Goal: Information Seeking & Learning: Learn about a topic

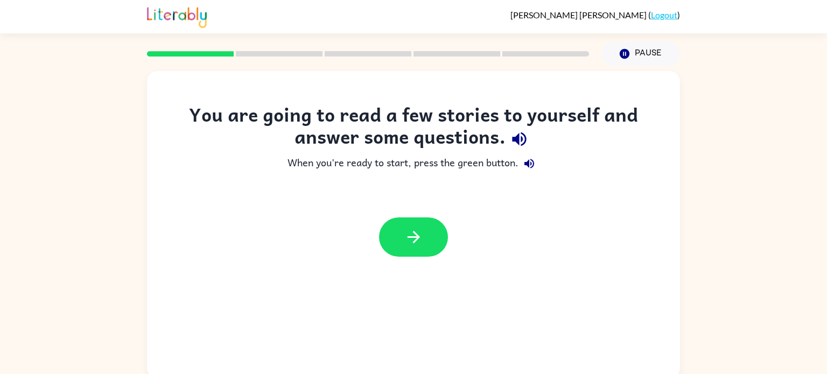
scroll to position [4, 0]
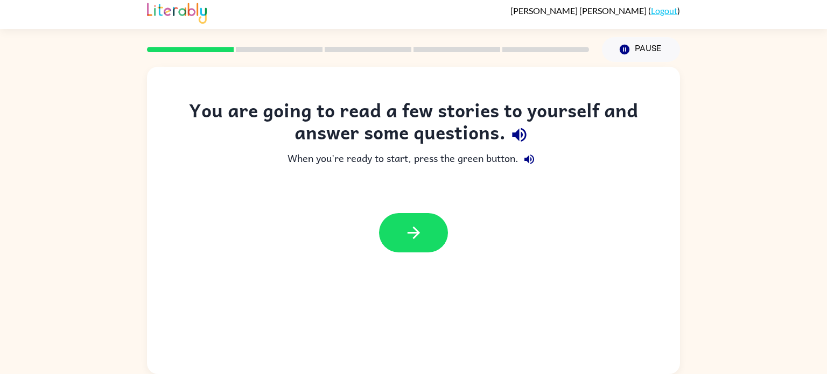
click at [431, 213] on div at bounding box center [413, 232] width 69 height 39
click at [424, 239] on button "button" at bounding box center [413, 232] width 69 height 39
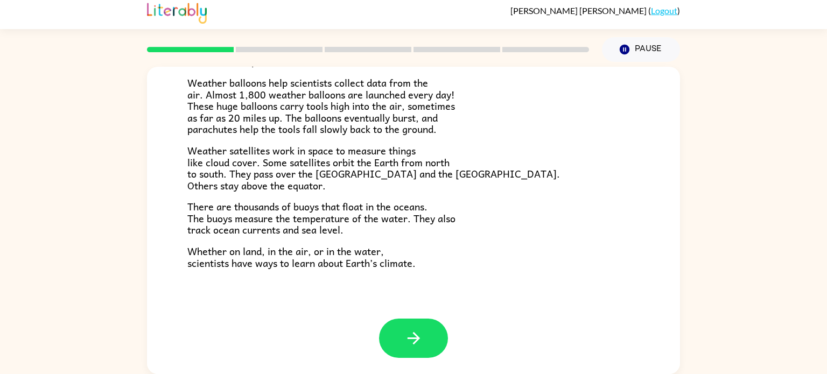
scroll to position [299, 0]
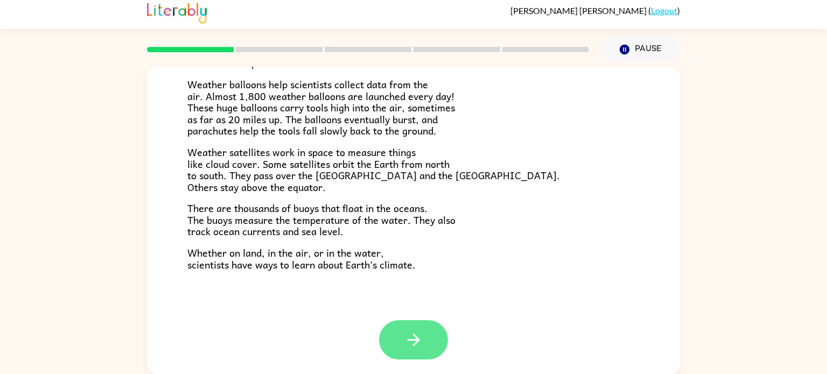
click at [415, 334] on icon "button" at bounding box center [413, 340] width 12 height 12
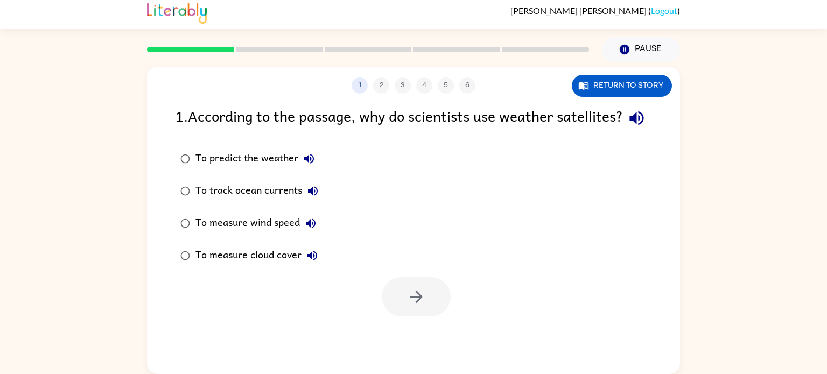
scroll to position [0, 0]
click at [170, 272] on label "To measure cloud cover" at bounding box center [249, 256] width 159 height 32
click at [384, 317] on button "button" at bounding box center [416, 296] width 69 height 39
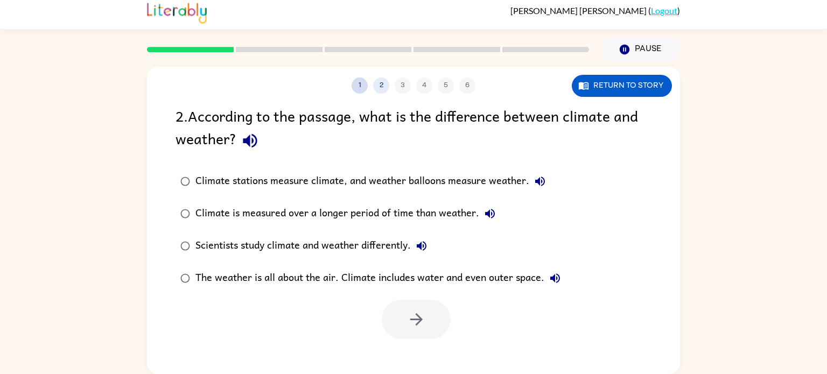
click at [355, 85] on button "1" at bounding box center [360, 86] width 16 height 16
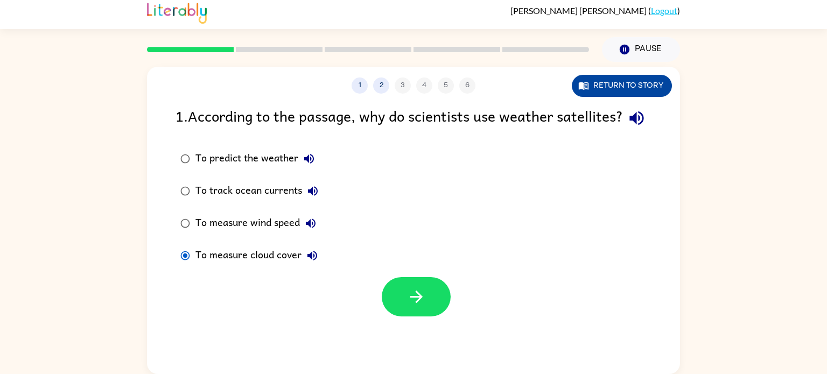
click at [628, 78] on button "Return to story" at bounding box center [622, 86] width 100 height 22
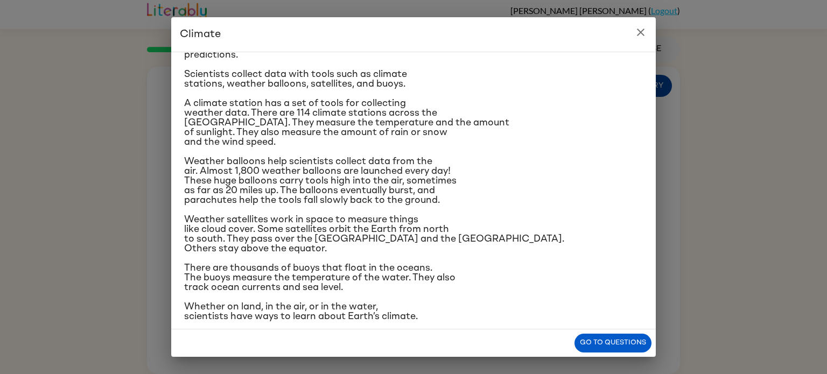
scroll to position [126, 0]
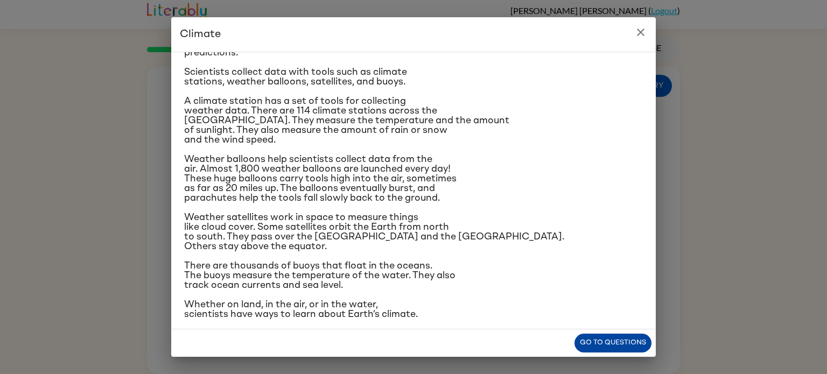
click at [612, 344] on button "Go to questions" at bounding box center [612, 343] width 77 height 19
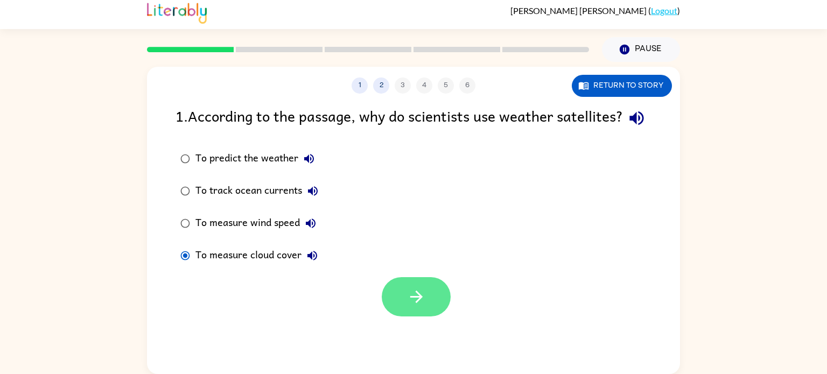
click at [421, 306] on icon "button" at bounding box center [416, 296] width 19 height 19
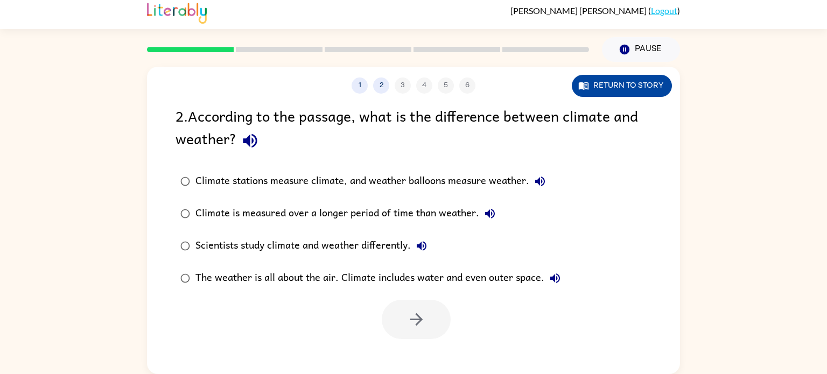
click at [643, 94] on button "Return to story" at bounding box center [622, 86] width 100 height 22
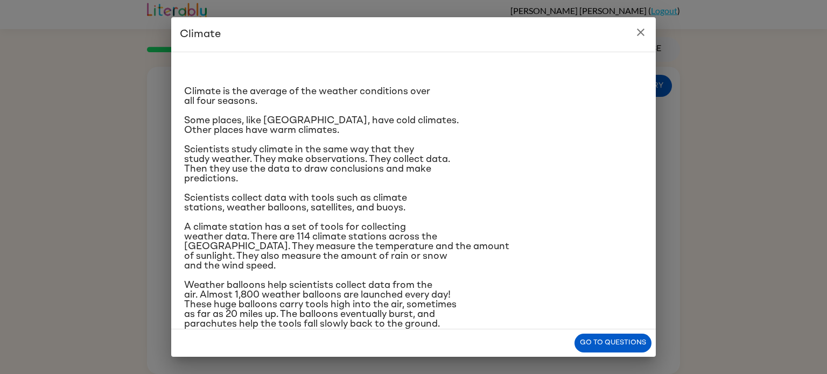
click at [640, 32] on icon "close" at bounding box center [641, 33] width 8 height 8
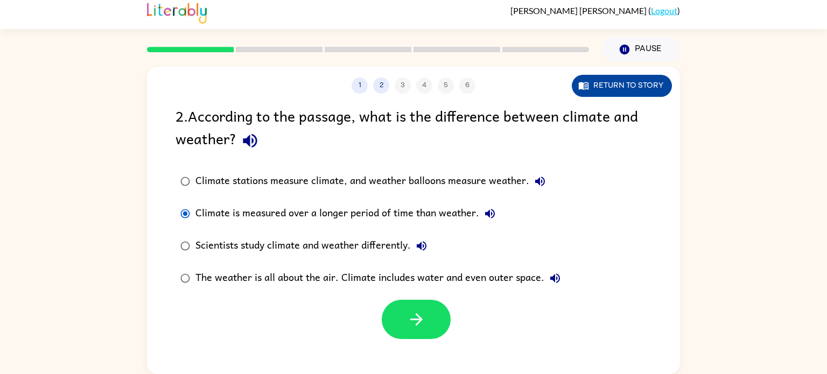
click at [630, 85] on button "Return to story" at bounding box center [622, 86] width 100 height 22
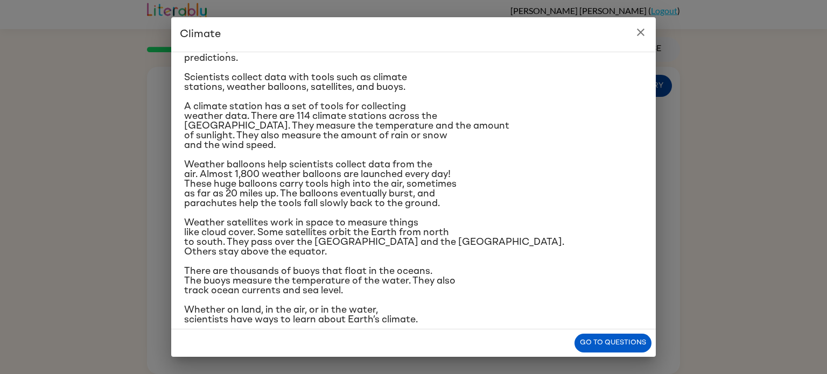
scroll to position [128, 0]
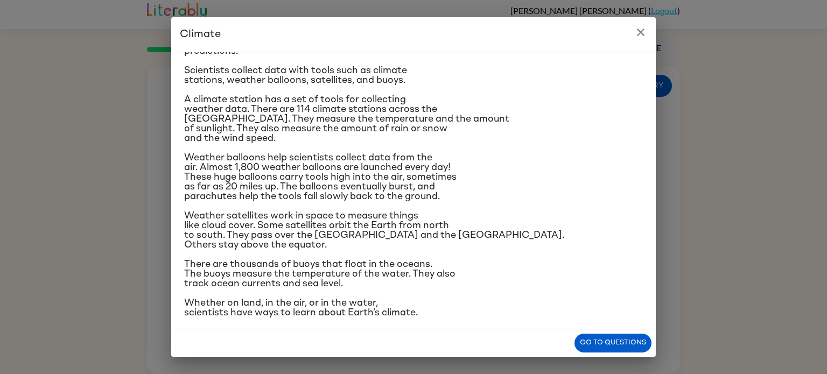
click at [632, 38] on button "close" at bounding box center [641, 33] width 22 height 22
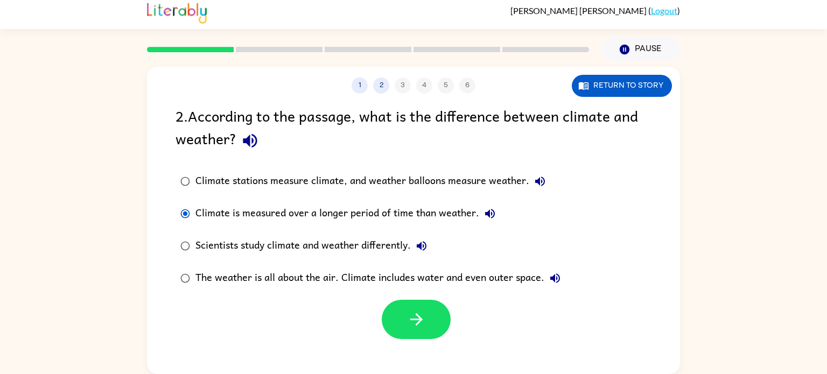
click at [546, 284] on button "The weather is all about the air. Climate includes water and even outer space." at bounding box center [555, 279] width 22 height 22
click at [556, 285] on button "The weather is all about the air. Climate includes water and even outer space." at bounding box center [555, 279] width 22 height 22
click at [403, 327] on button "button" at bounding box center [416, 319] width 69 height 39
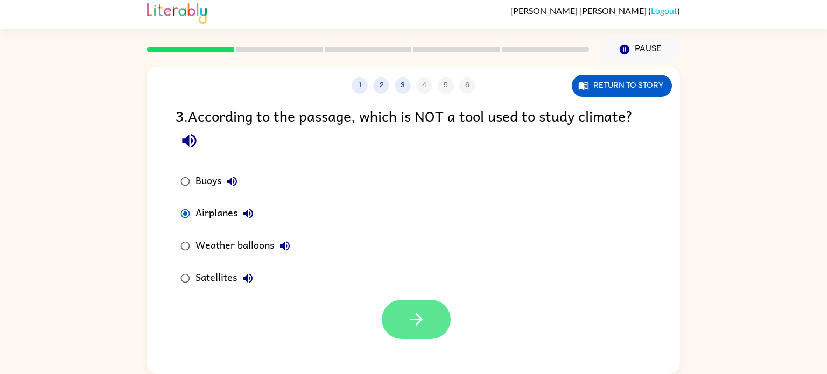
click at [404, 328] on button "button" at bounding box center [416, 319] width 69 height 39
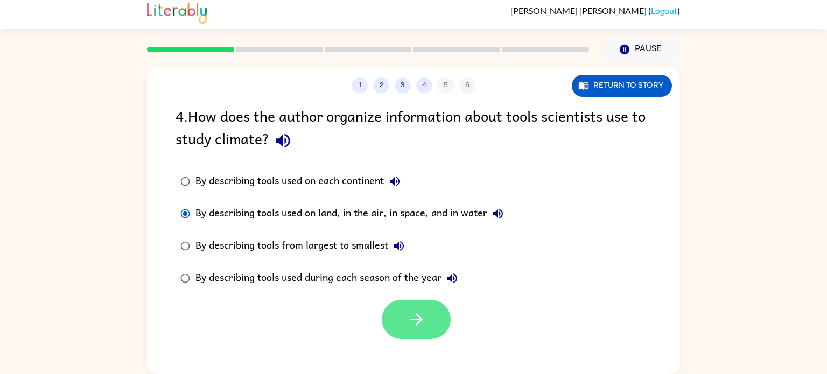
click at [419, 318] on icon "button" at bounding box center [416, 319] width 12 height 12
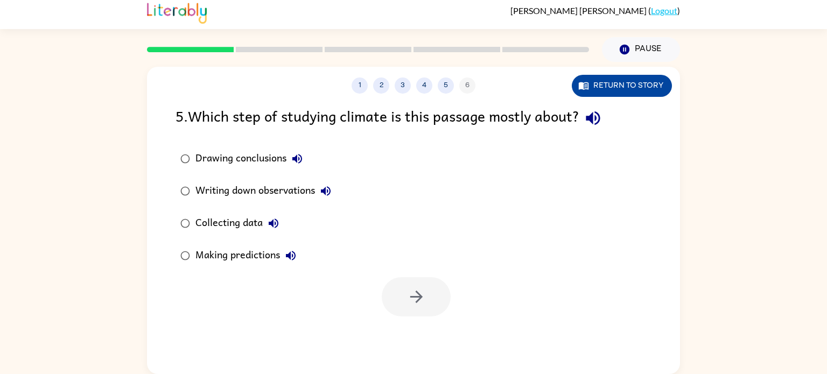
click at [623, 85] on button "Return to story" at bounding box center [622, 86] width 100 height 22
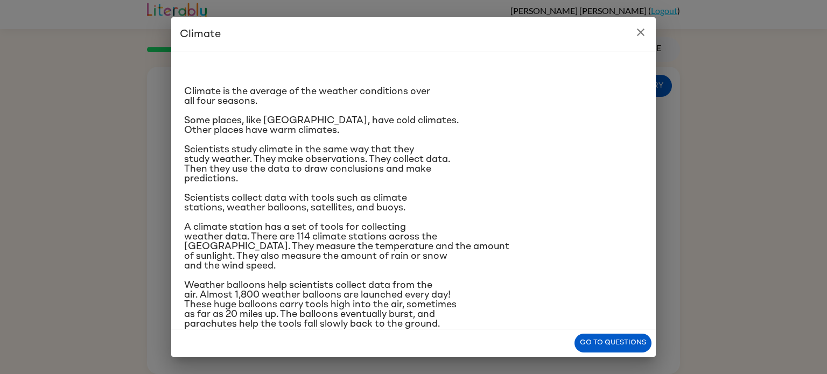
click at [640, 32] on icon "close" at bounding box center [641, 33] width 8 height 8
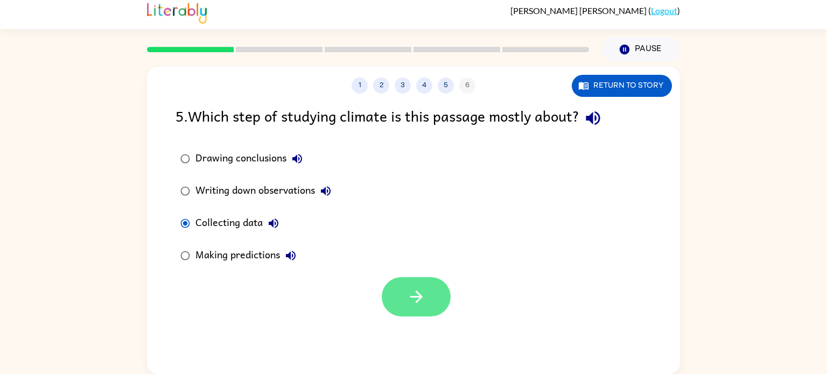
click at [405, 313] on button "button" at bounding box center [416, 296] width 69 height 39
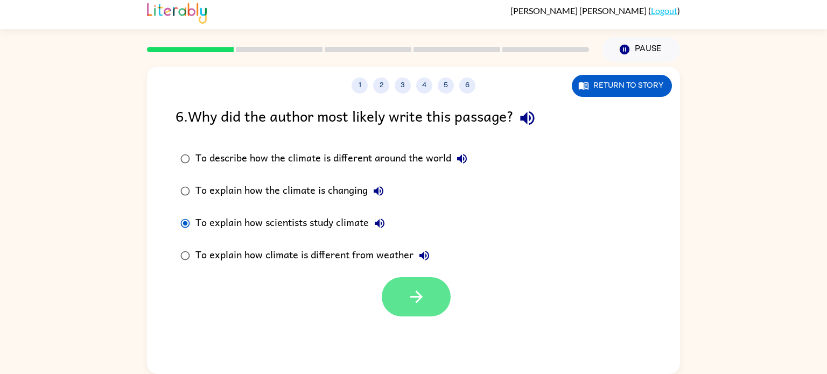
click at [413, 297] on icon "button" at bounding box center [416, 297] width 12 height 12
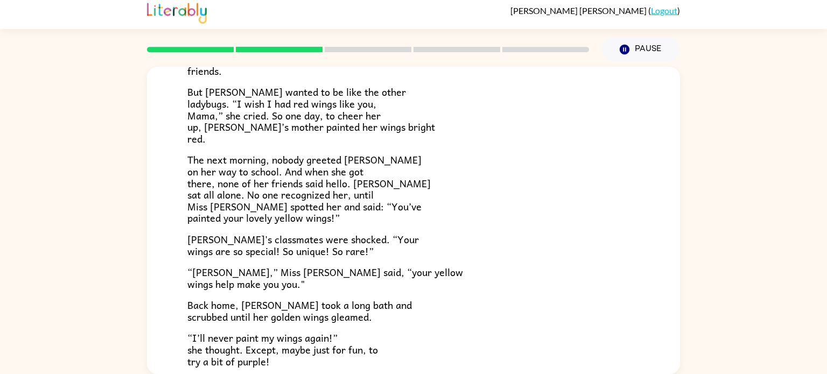
scroll to position [201, 0]
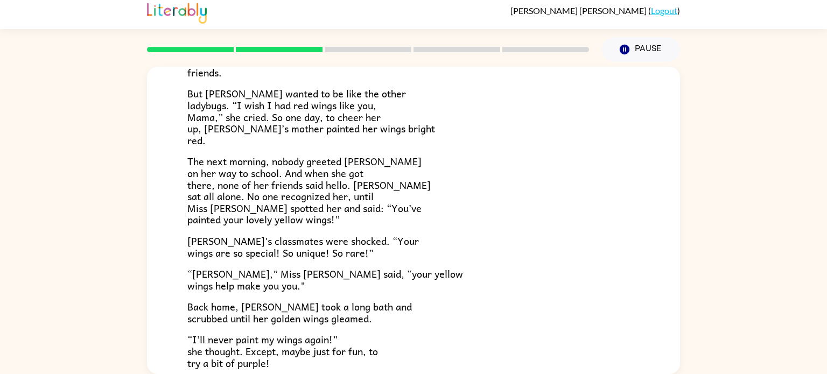
click at [567, 255] on p "[PERSON_NAME]'s classmates were shocked. “Your wings are so special! So unique!…" at bounding box center [413, 246] width 452 height 23
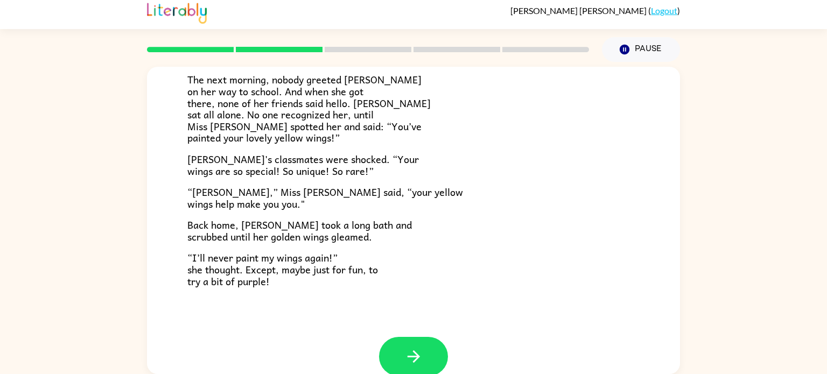
scroll to position [301, 0]
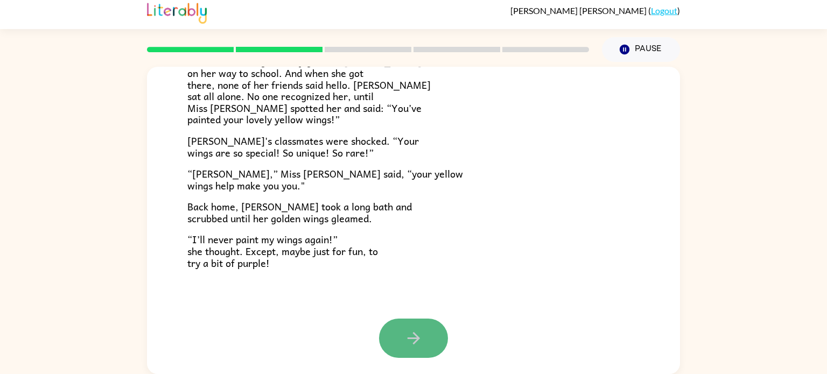
click at [405, 340] on icon "button" at bounding box center [413, 338] width 19 height 19
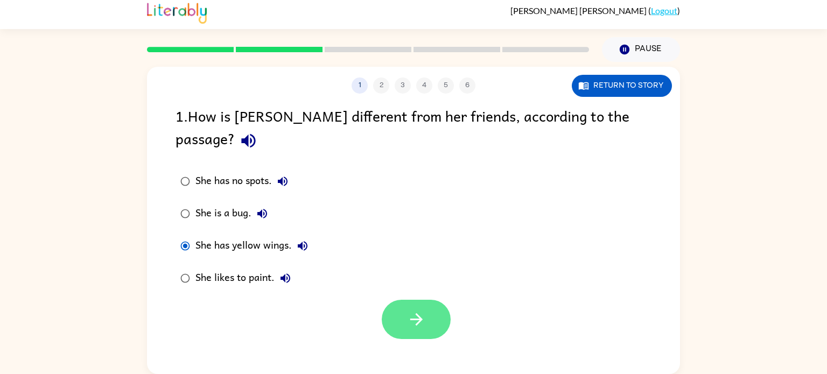
click at [408, 310] on icon "button" at bounding box center [416, 319] width 19 height 19
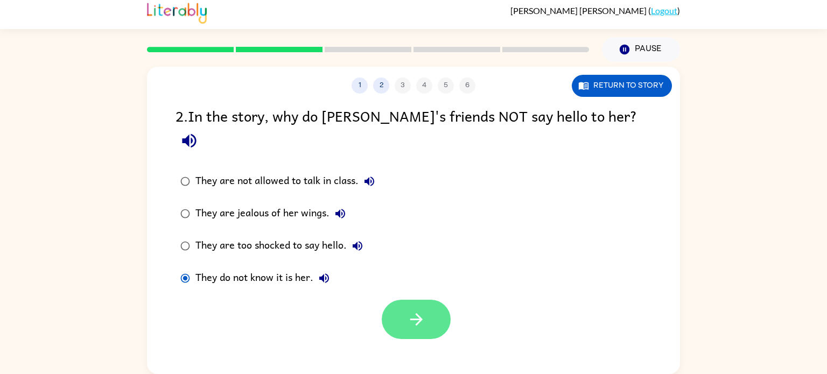
click at [425, 310] on icon "button" at bounding box center [416, 319] width 19 height 19
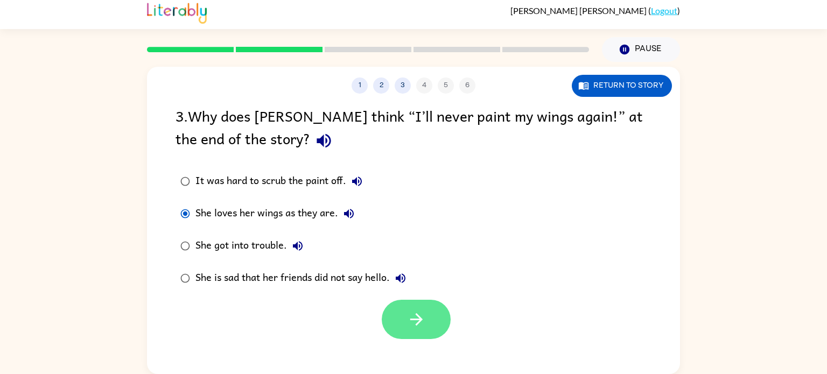
click at [419, 332] on button "button" at bounding box center [416, 319] width 69 height 39
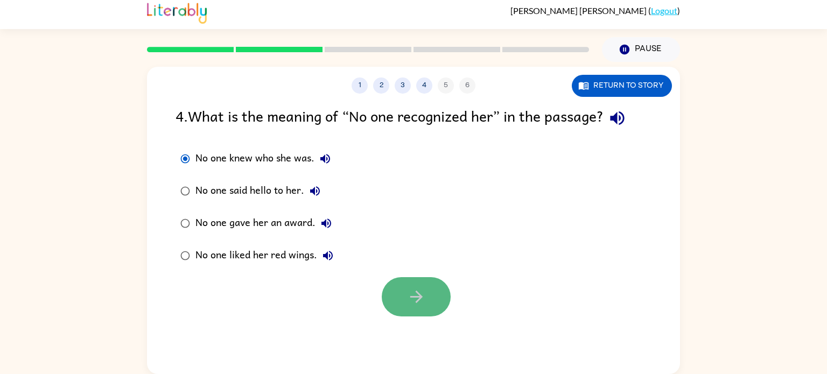
click at [405, 310] on button "button" at bounding box center [416, 296] width 69 height 39
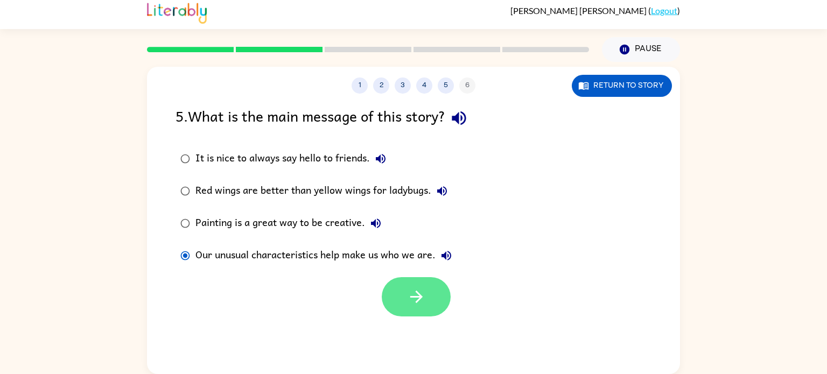
click at [423, 298] on icon "button" at bounding box center [416, 296] width 19 height 19
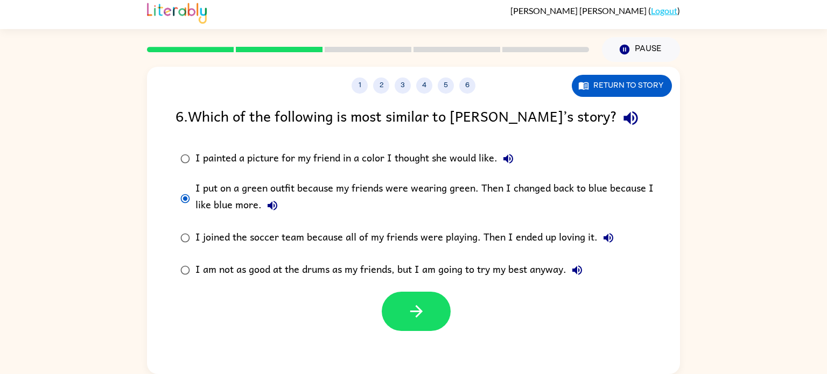
click at [423, 340] on div "1 2 3 4 5 6 Return to story 6 . Which of the following is most similar to [PERS…" at bounding box center [413, 220] width 533 height 307
click at [413, 309] on icon "button" at bounding box center [416, 311] width 19 height 19
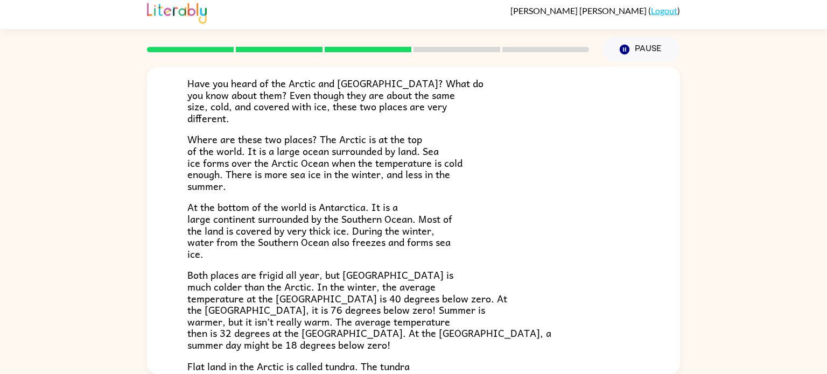
scroll to position [76, 0]
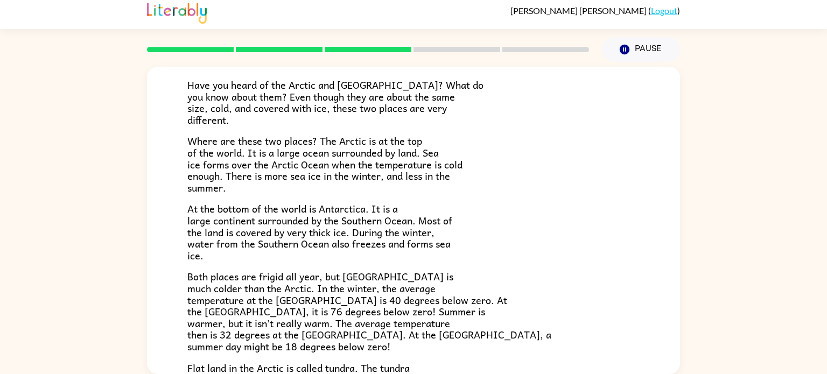
click at [637, 261] on div "Have you heard of the Arctic and [GEOGRAPHIC_DATA]? What do you know about them…" at bounding box center [413, 236] width 452 height 367
click at [684, 218] on div "The Arctic and [GEOGRAPHIC_DATA] Have you heard of the Arctic and [GEOGRAPHIC_D…" at bounding box center [413, 218] width 827 height 312
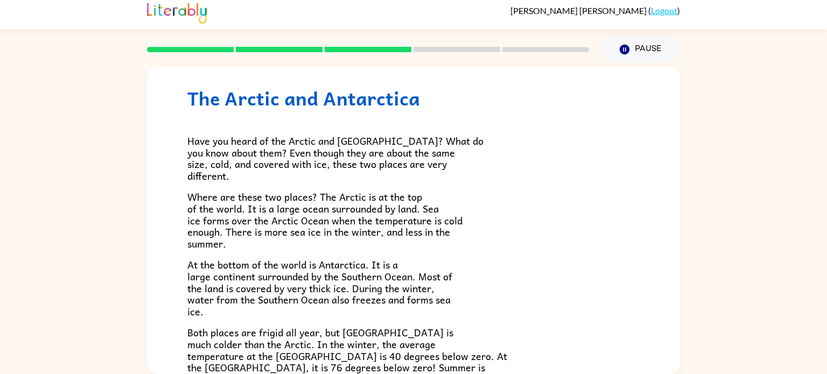
click at [585, 280] on p "At the bottom of the world is Antarctica. It is a large continent surrounded by…" at bounding box center [413, 288] width 452 height 58
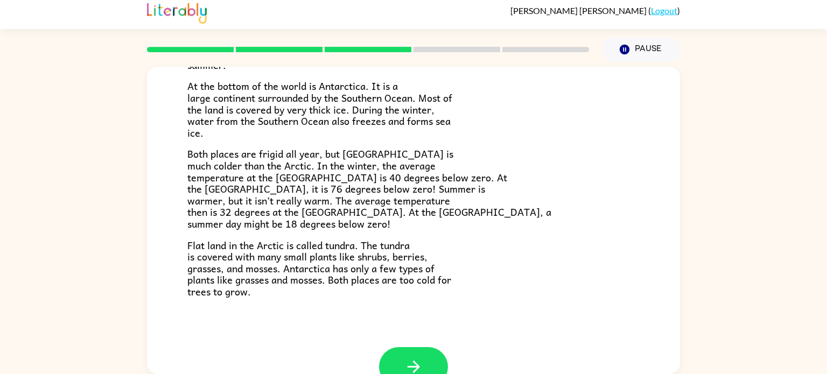
scroll to position [227, 0]
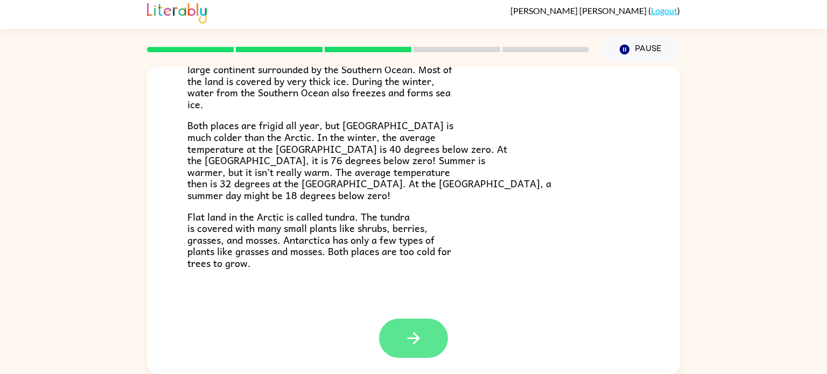
click at [428, 355] on button "button" at bounding box center [413, 338] width 69 height 39
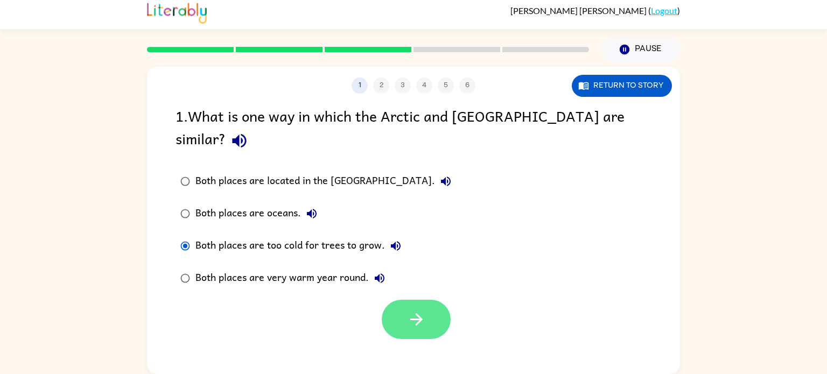
click at [412, 310] on icon "button" at bounding box center [416, 319] width 19 height 19
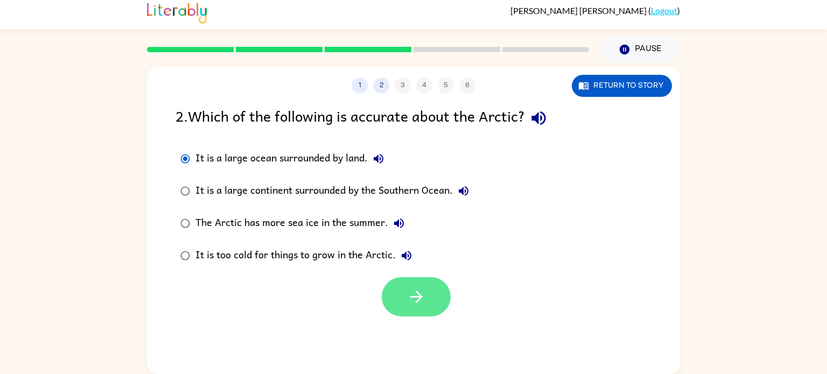
click at [405, 301] on button "button" at bounding box center [416, 296] width 69 height 39
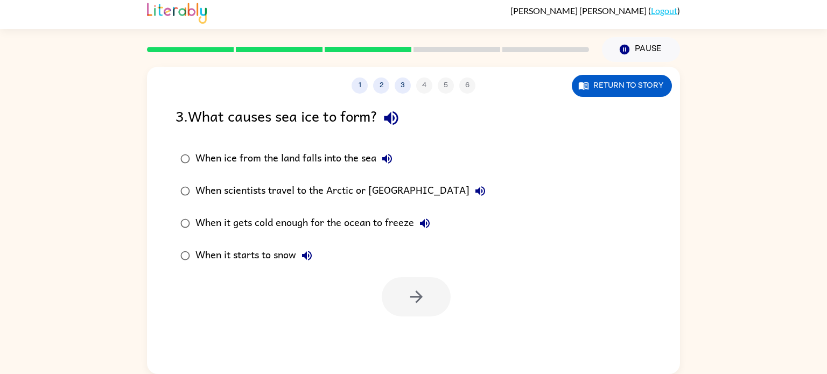
click at [47, 235] on div "1 2 3 4 5 6 Return to story 3 . What causes sea ice to form? When ice from the …" at bounding box center [413, 218] width 827 height 312
click at [410, 312] on button "button" at bounding box center [416, 296] width 69 height 39
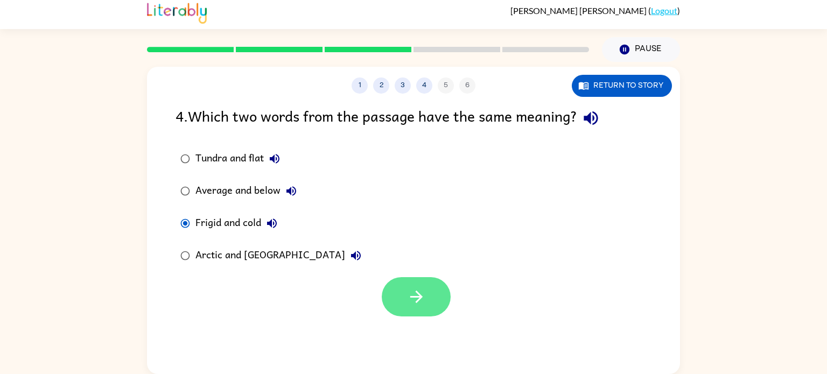
click at [403, 289] on button "button" at bounding box center [416, 296] width 69 height 39
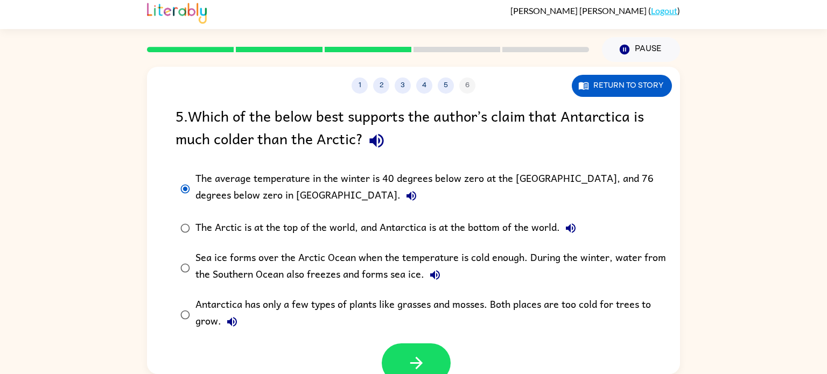
scroll to position [9, 0]
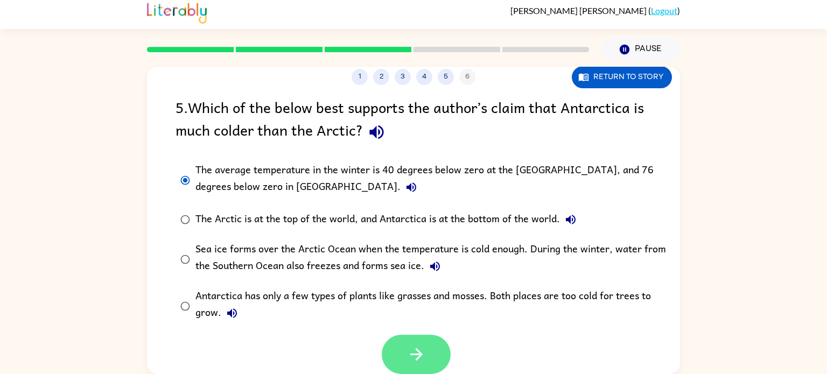
click at [431, 355] on button "button" at bounding box center [416, 354] width 69 height 39
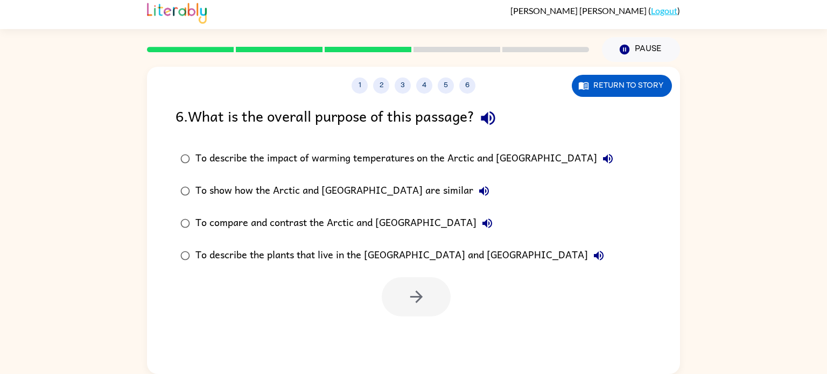
scroll to position [0, 0]
click at [205, 216] on div "To compare and contrast the Arctic and [GEOGRAPHIC_DATA]" at bounding box center [346, 224] width 303 height 22
click at [432, 298] on button "button" at bounding box center [416, 296] width 69 height 39
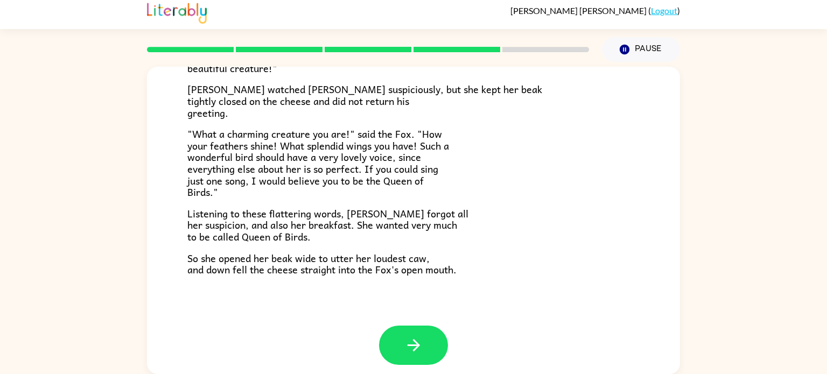
scroll to position [212, 0]
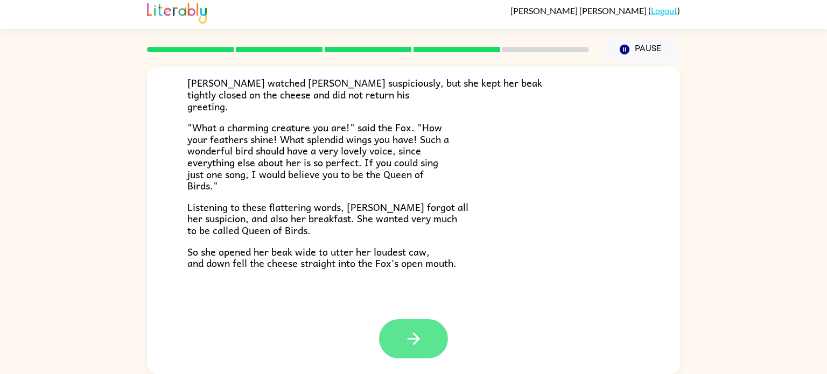
click at [420, 323] on button "button" at bounding box center [413, 338] width 69 height 39
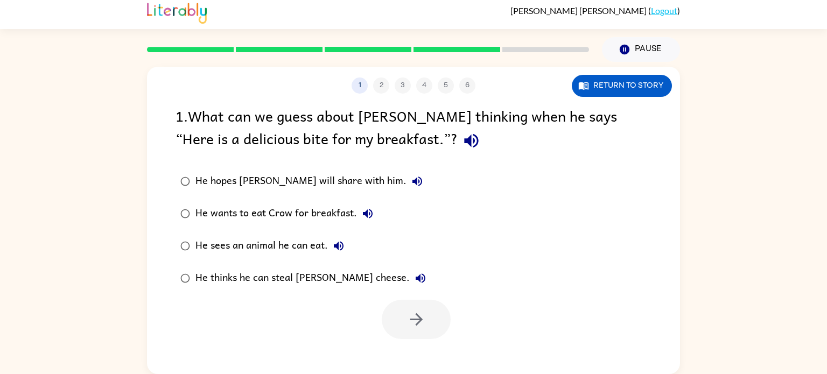
scroll to position [0, 0]
click at [418, 327] on icon "button" at bounding box center [416, 319] width 19 height 19
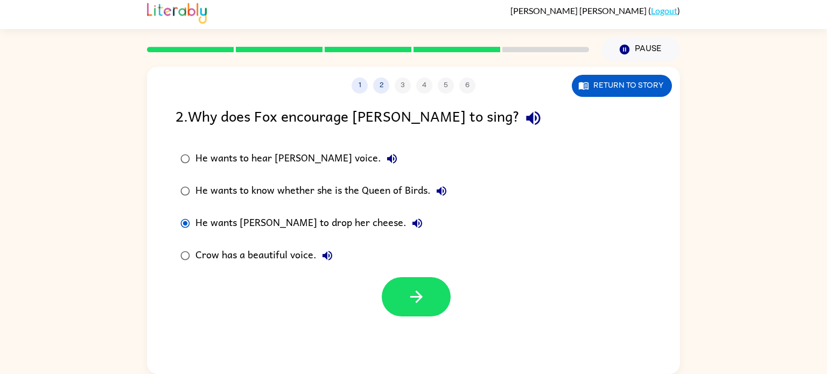
click at [444, 312] on div at bounding box center [416, 296] width 69 height 39
click at [422, 303] on icon "button" at bounding box center [416, 296] width 19 height 19
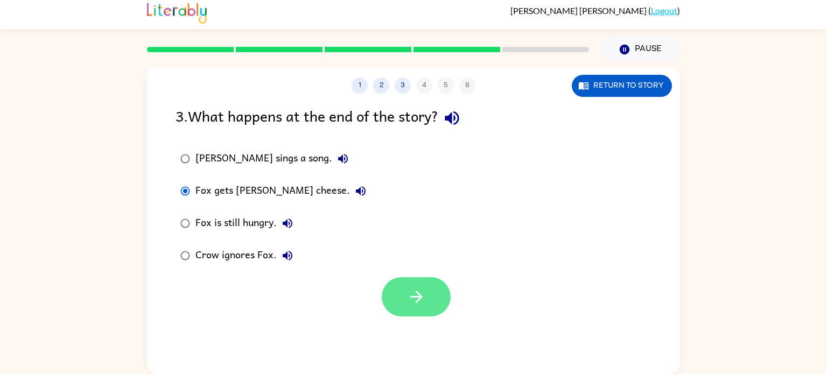
click at [407, 308] on button "button" at bounding box center [416, 296] width 69 height 39
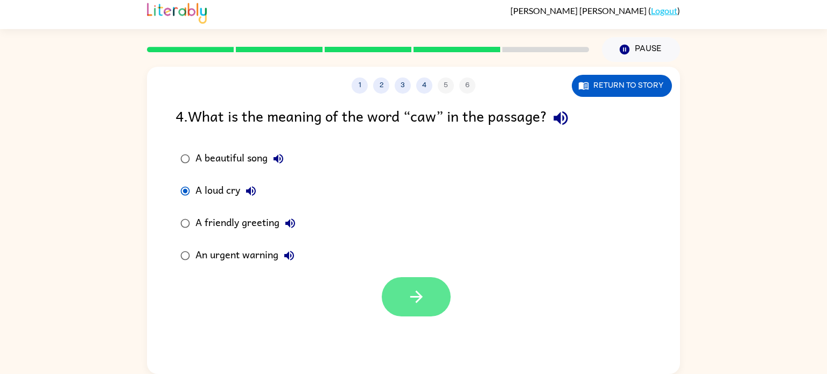
click at [433, 293] on button "button" at bounding box center [416, 296] width 69 height 39
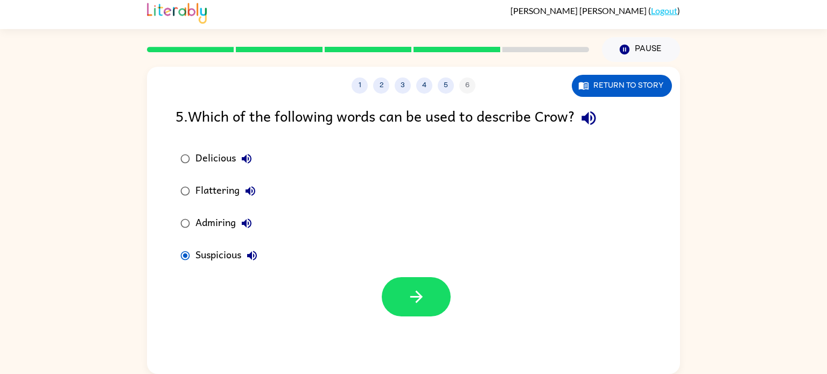
click at [558, 96] on div "1 2 3 4 5 6 Return to story 5 . Which of the following words can be used to des…" at bounding box center [413, 220] width 533 height 307
click at [601, 88] on button "Return to story" at bounding box center [622, 86] width 100 height 22
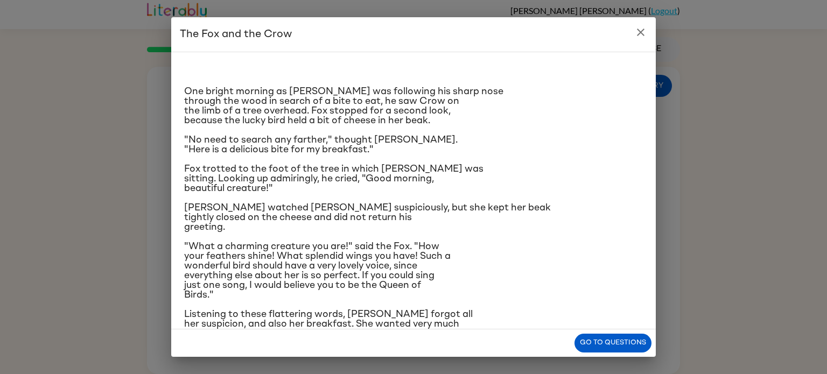
click at [633, 39] on button "close" at bounding box center [641, 33] width 22 height 22
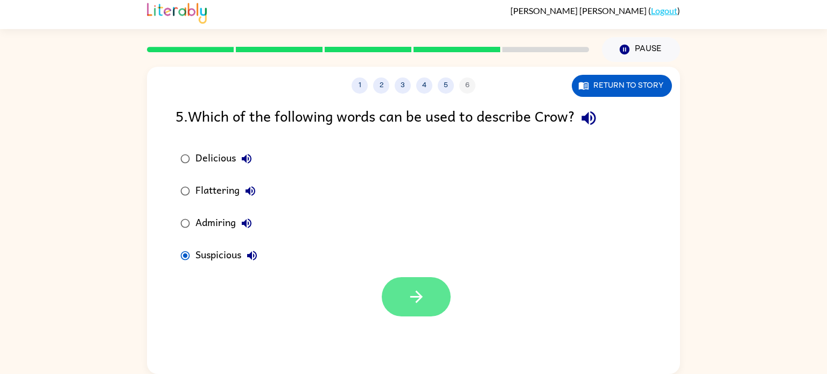
click at [431, 303] on button "button" at bounding box center [416, 296] width 69 height 39
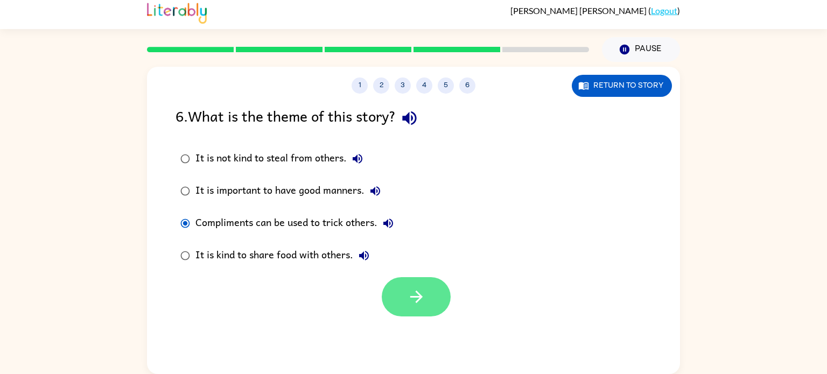
click at [423, 302] on icon "button" at bounding box center [416, 296] width 19 height 19
click at [429, 295] on div at bounding box center [416, 296] width 69 height 39
click at [426, 301] on div at bounding box center [416, 296] width 69 height 39
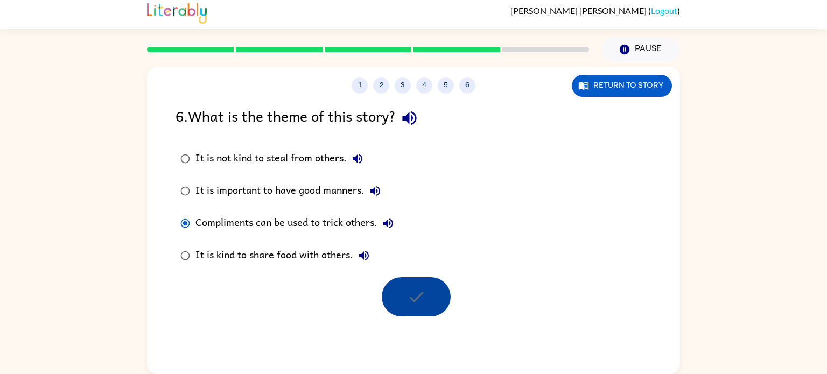
click at [426, 301] on div at bounding box center [416, 296] width 69 height 39
click at [425, 294] on div at bounding box center [416, 296] width 69 height 39
click at [433, 284] on div at bounding box center [416, 296] width 69 height 39
click at [431, 290] on div at bounding box center [416, 296] width 69 height 39
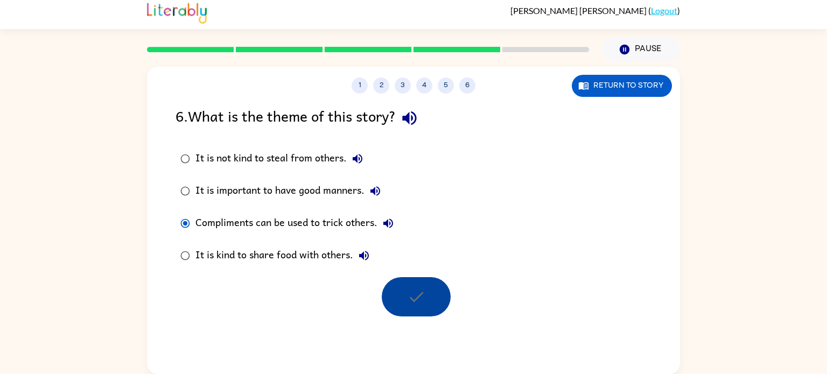
click at [435, 304] on div at bounding box center [416, 296] width 69 height 39
click at [185, 236] on label "Compliments can be used to trick others." at bounding box center [287, 223] width 235 height 32
click at [417, 305] on div at bounding box center [416, 296] width 69 height 39
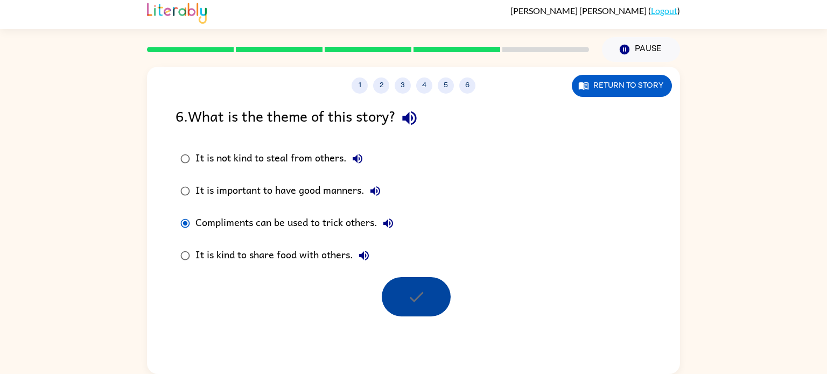
click at [417, 305] on div at bounding box center [416, 296] width 69 height 39
click at [421, 296] on div at bounding box center [416, 296] width 69 height 39
click at [423, 114] on button "button" at bounding box center [409, 117] width 27 height 27
click at [415, 125] on icon "button" at bounding box center [409, 118] width 19 height 19
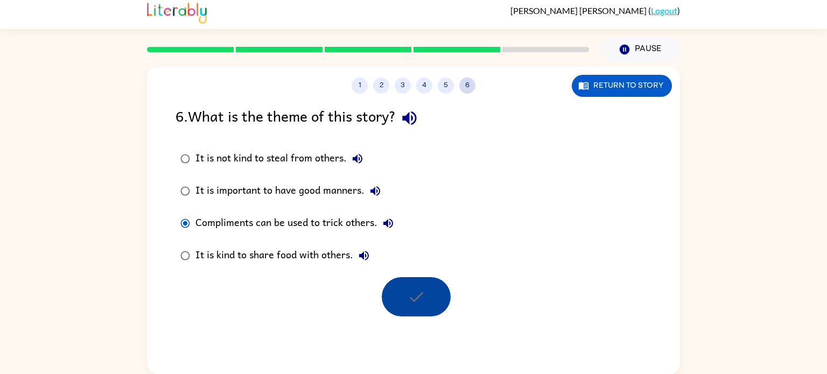
click at [467, 90] on button "6" at bounding box center [467, 86] width 16 height 16
click at [450, 93] on div "1 2 3 4 5 6" at bounding box center [413, 86] width 533 height 16
click at [430, 294] on div at bounding box center [416, 296] width 69 height 39
click at [410, 294] on div at bounding box center [416, 296] width 69 height 39
click at [422, 288] on div at bounding box center [416, 296] width 69 height 39
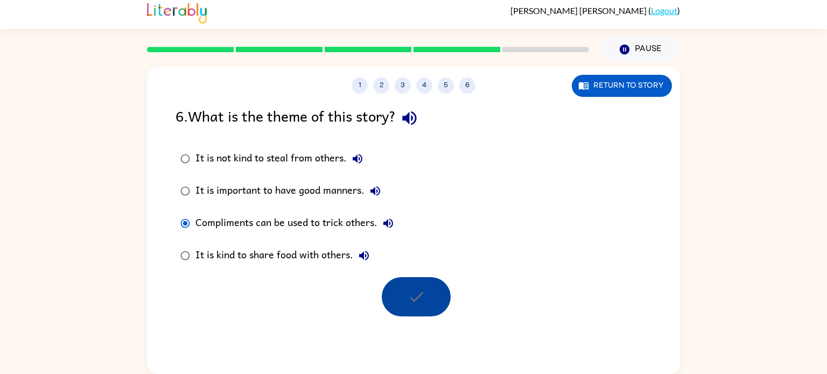
click at [422, 288] on div at bounding box center [416, 296] width 69 height 39
click at [405, 329] on div "1 2 3 4 5 6 Return to story 6 . What is the theme of this story? It is not kind…" at bounding box center [413, 220] width 533 height 307
click at [420, 299] on div at bounding box center [416, 296] width 69 height 39
click at [422, 316] on div at bounding box center [416, 296] width 69 height 39
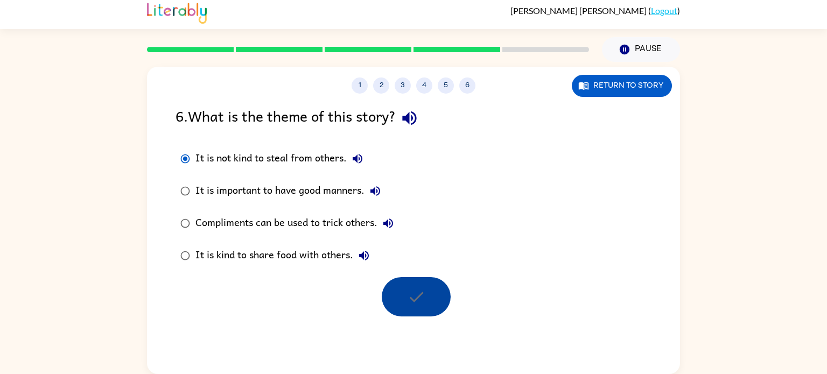
click at [418, 310] on div at bounding box center [416, 296] width 69 height 39
